Goal: Task Accomplishment & Management: Manage account settings

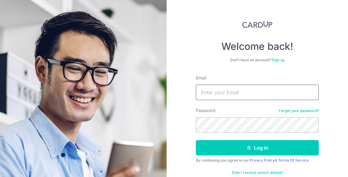
scroll to position [36, 0]
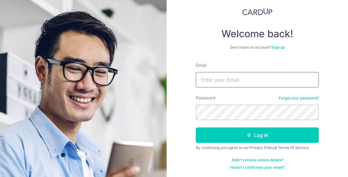
click at [274, 76] on input "Email" at bounding box center [257, 79] width 123 height 15
type input "[EMAIL_ADDRESS][DOMAIN_NAME]"
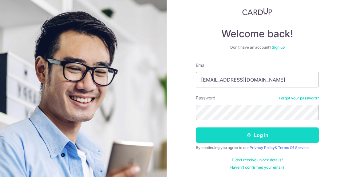
click at [283, 137] on button "Log in" at bounding box center [257, 134] width 123 height 15
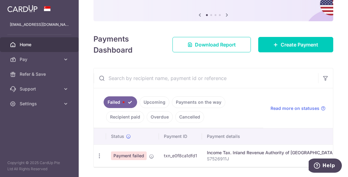
scroll to position [87, 0]
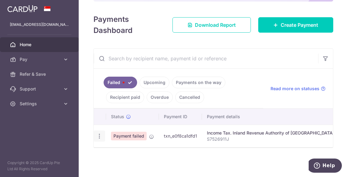
click at [100, 133] on icon "button" at bounding box center [99, 136] width 6 height 6
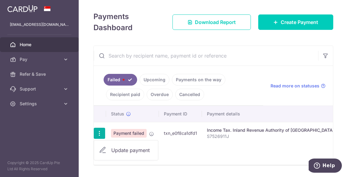
click at [115, 147] on span "Update payment" at bounding box center [132, 149] width 42 height 7
radio input "true"
type input "13,449.90"
type input "S7526911J"
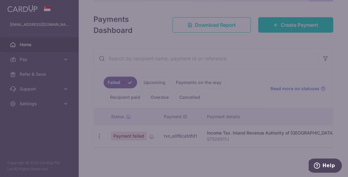
type input "17PTAX25"
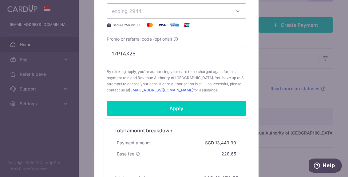
scroll to position [320, 0]
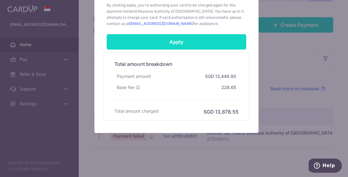
click at [191, 41] on input "Apply" at bounding box center [177, 41] width 140 height 15
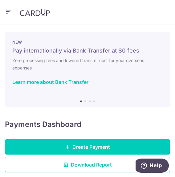
click at [9, 9] on icon "button" at bounding box center [8, 12] width 7 height 8
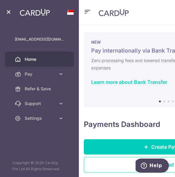
drag, startPoint x: 29, startPoint y: 114, endPoint x: 39, endPoint y: 129, distance: 18.2
click at [29, 114] on link "Settings" at bounding box center [39, 118] width 69 height 15
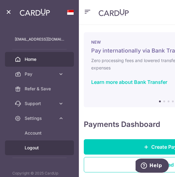
click at [42, 147] on span "Logout" at bounding box center [44, 148] width 39 height 6
